Goal: Check status: Check status

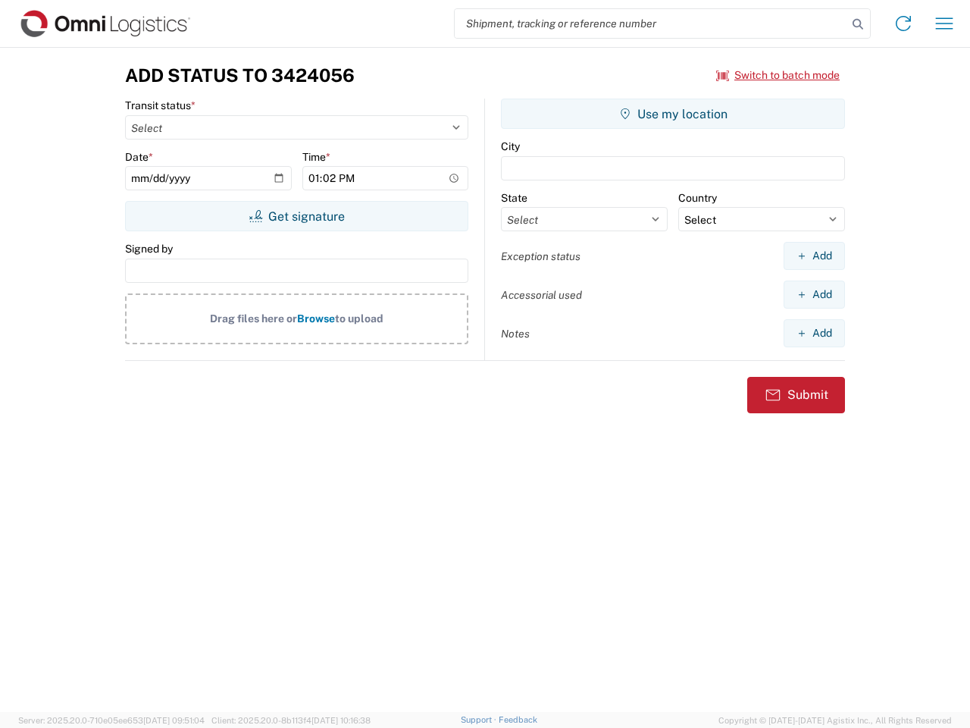
click at [651, 23] on input "search" at bounding box center [651, 23] width 393 height 29
click at [858, 24] on icon at bounding box center [857, 24] width 21 height 21
click at [904, 23] on icon at bounding box center [903, 23] width 24 height 24
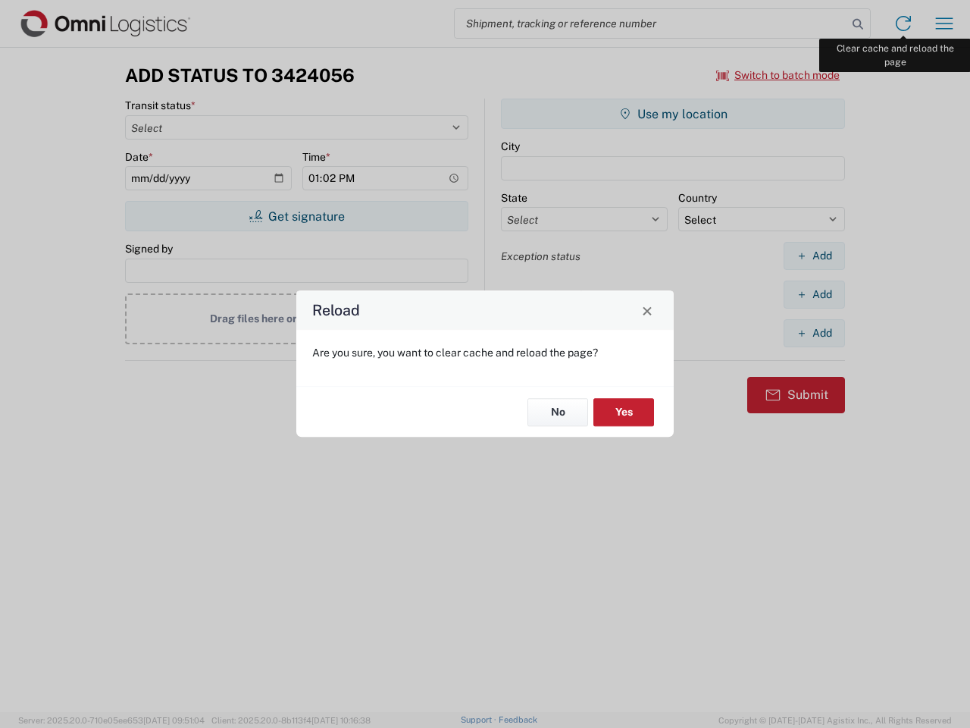
click at [945, 23] on div "Reload Are you sure, you want to clear cache and reload the page? No Yes" at bounding box center [485, 364] width 970 height 728
click at [779, 75] on div "Reload Are you sure, you want to clear cache and reload the page? No Yes" at bounding box center [485, 364] width 970 height 728
click at [296, 216] on div "Reload Are you sure, you want to clear cache and reload the page? No Yes" at bounding box center [485, 364] width 970 height 728
click at [673, 114] on div "Reload Are you sure, you want to clear cache and reload the page? No Yes" at bounding box center [485, 364] width 970 height 728
click at [814, 255] on div "Reload Are you sure, you want to clear cache and reload the page? No Yes" at bounding box center [485, 364] width 970 height 728
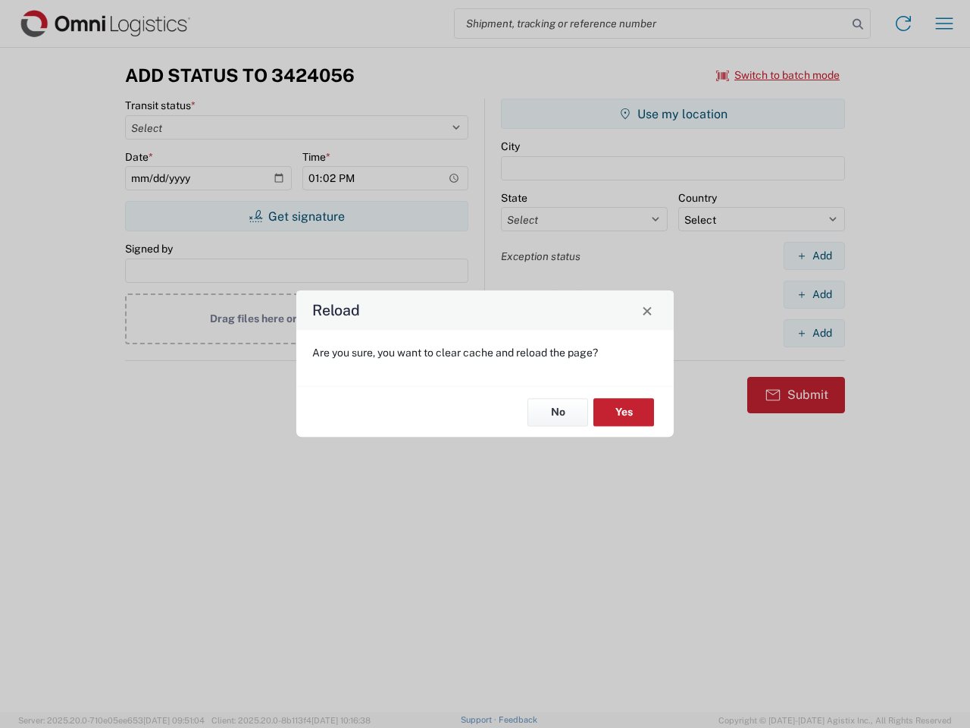
click at [814, 294] on div "Reload Are you sure, you want to clear cache and reload the page? No Yes" at bounding box center [485, 364] width 970 height 728
click at [814, 333] on div "Reload Are you sure, you want to clear cache and reload the page? No Yes" at bounding box center [485, 364] width 970 height 728
